Goal: Information Seeking & Learning: Learn about a topic

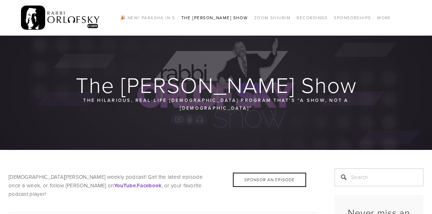
scroll to position [36, 0]
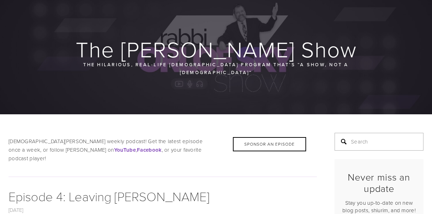
click at [378, 135] on input "Search" at bounding box center [378, 142] width 89 height 18
type input "seminary"
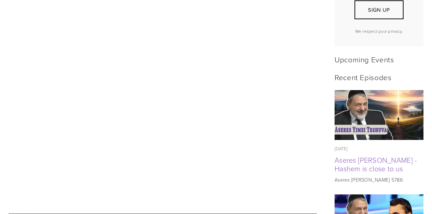
scroll to position [320, 0]
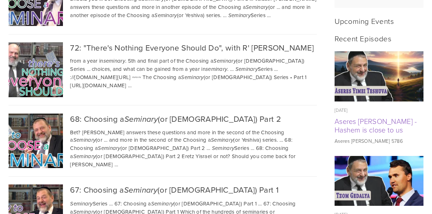
scroll to position [355, 0]
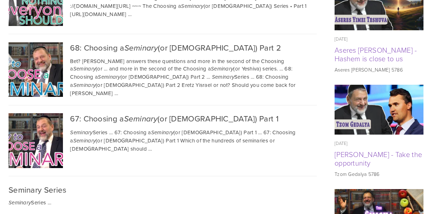
click at [147, 123] on em "Seminary" at bounding box center [140, 119] width 33 height 10
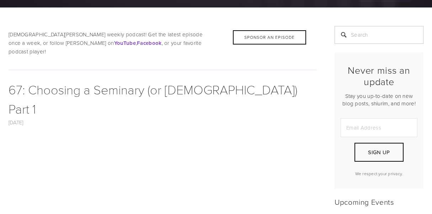
scroll to position [307, 0]
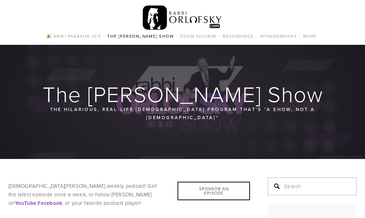
click at [318, 179] on input "Search" at bounding box center [312, 186] width 89 height 18
type input "seminary"
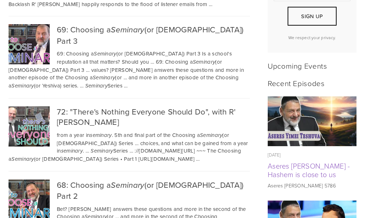
scroll to position [320, 0]
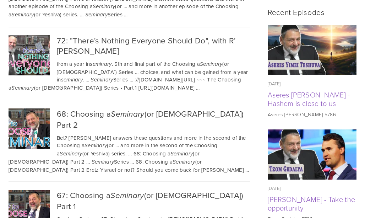
click at [149, 108] on div "68: Choosing a Seminary (or Yeshiva) Part 2" at bounding box center [130, 119] width 242 height 22
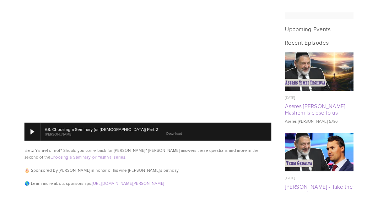
scroll to position [279, 0]
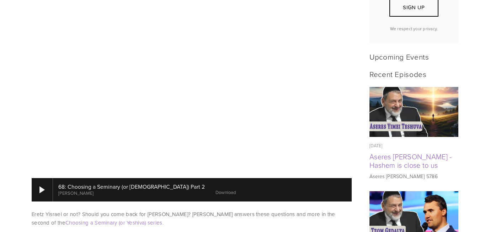
click at [215, 189] on link "Download" at bounding box center [225, 192] width 20 height 6
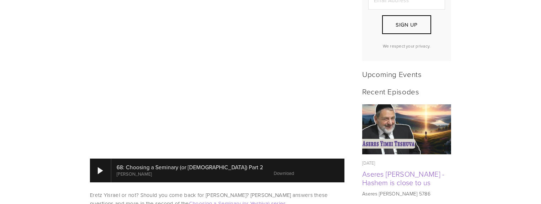
scroll to position [261, 0]
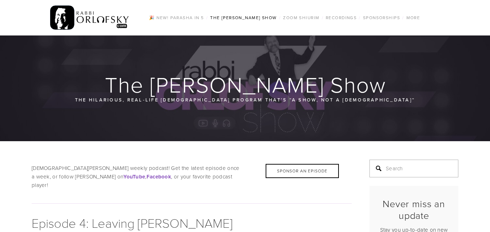
click at [405, 171] on input "Search" at bounding box center [413, 169] width 89 height 18
type input "seminary"
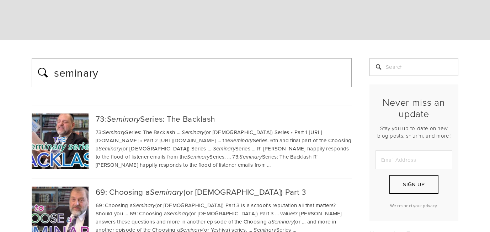
scroll to position [0, 0]
click at [174, 190] on em "Seminary" at bounding box center [166, 193] width 33 height 10
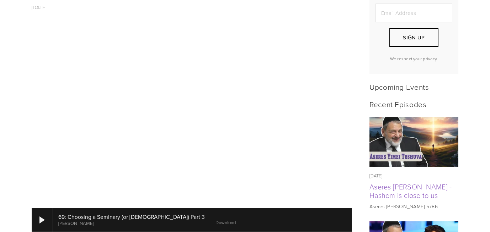
scroll to position [284, 0]
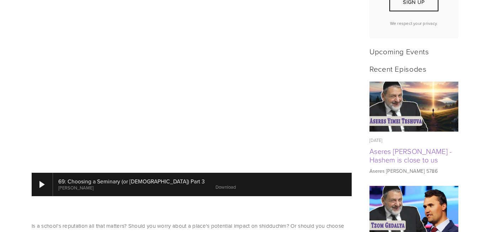
click at [215, 184] on link "Download" at bounding box center [225, 187] width 20 height 6
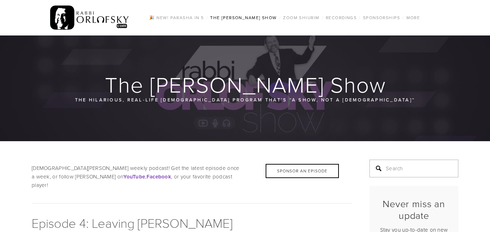
click at [424, 167] on input "Search" at bounding box center [413, 169] width 89 height 18
type input "seminary"
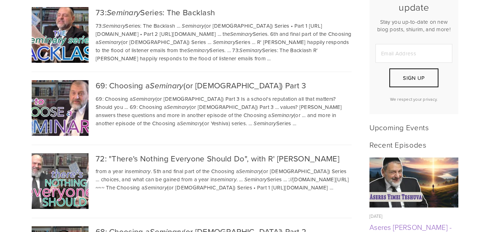
scroll to position [142, 0]
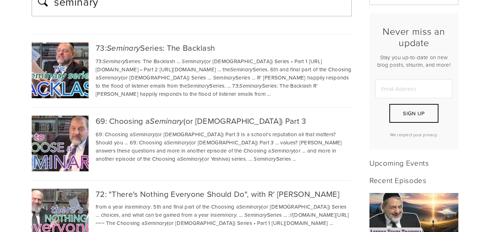
click at [205, 49] on div "73: Seminary Series: The Backlash" at bounding box center [192, 48] width 320 height 11
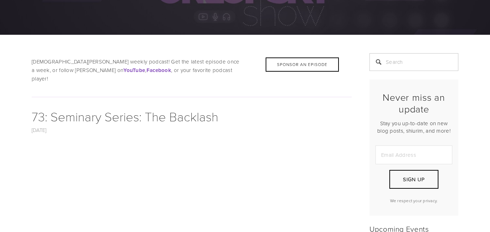
scroll to position [249, 0]
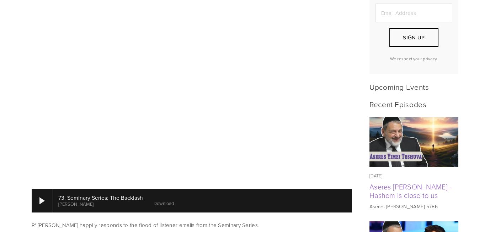
click at [161, 200] on link "Download" at bounding box center [163, 203] width 20 height 6
